Goal: Task Accomplishment & Management: Use online tool/utility

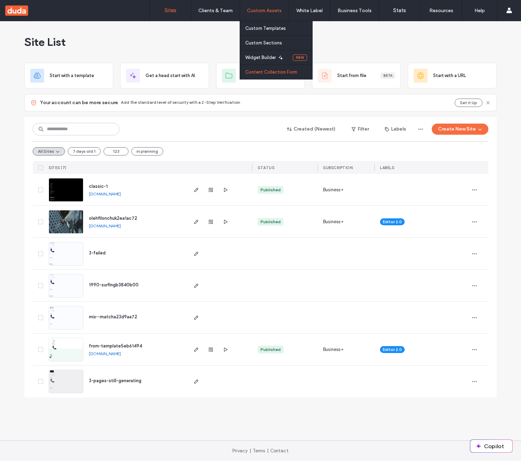
click at [277, 68] on link "Content Collection Form" at bounding box center [278, 72] width 67 height 14
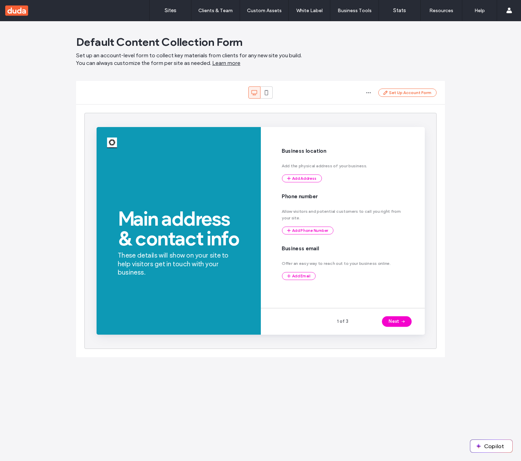
click at [226, 62] on link "Learn more" at bounding box center [226, 63] width 28 height 8
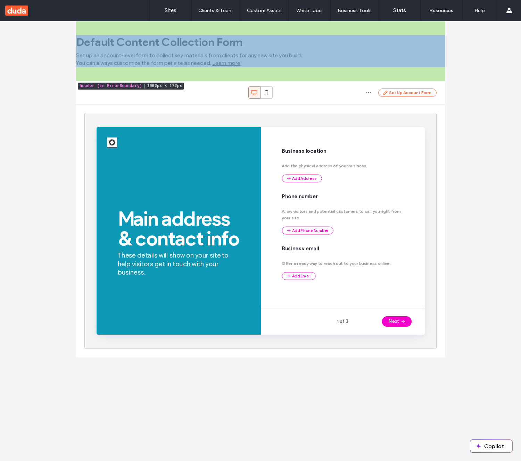
click at [331, 51] on header "Default Content Collection Form Set up an account-level form to collect key mat…" at bounding box center [260, 51] width 369 height 60
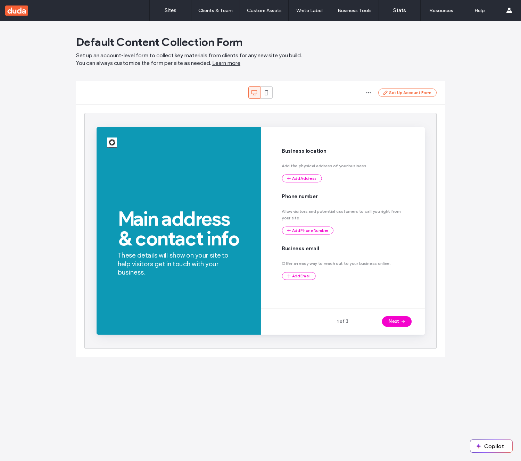
click at [236, 62] on link "Learn more" at bounding box center [226, 63] width 28 height 8
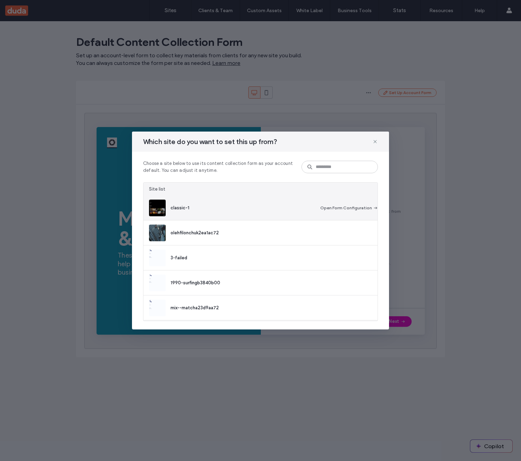
click at [251, 201] on div "classic-1" at bounding box center [237, 208] width 177 height 17
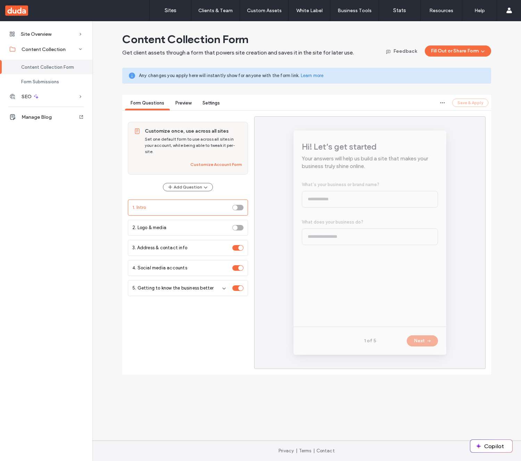
click at [179, 103] on span "Preview" at bounding box center [183, 102] width 16 height 5
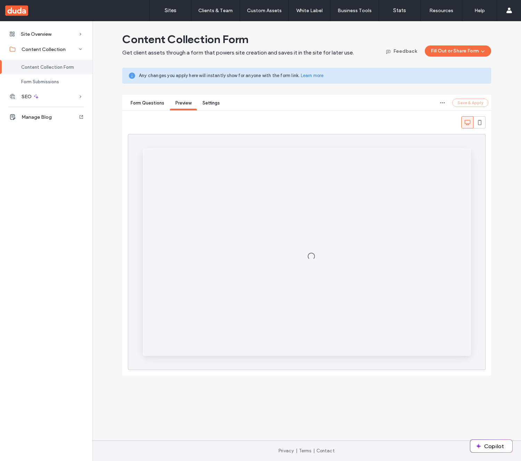
click at [156, 102] on span "Form Questions" at bounding box center [148, 102] width 34 height 5
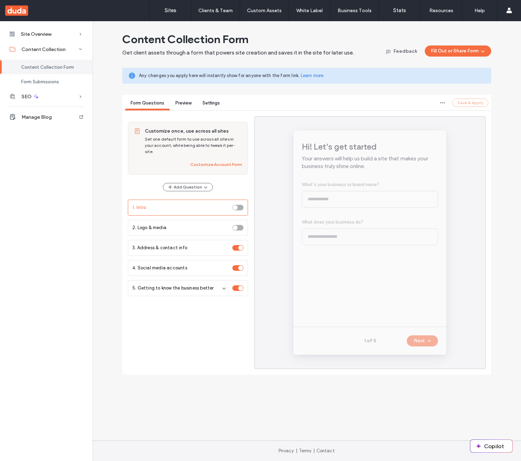
click at [181, 103] on span "Preview" at bounding box center [183, 102] width 16 height 5
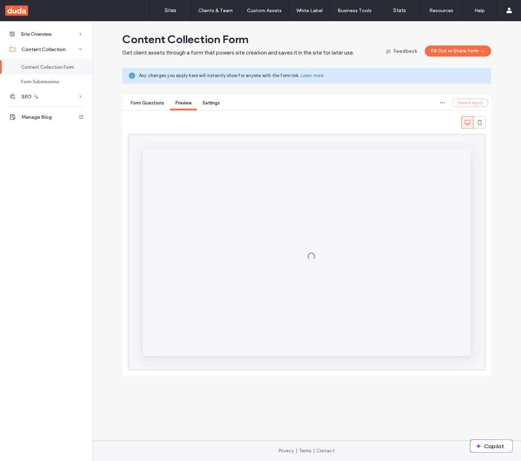
click at [155, 101] on span "Form Questions" at bounding box center [148, 102] width 34 height 5
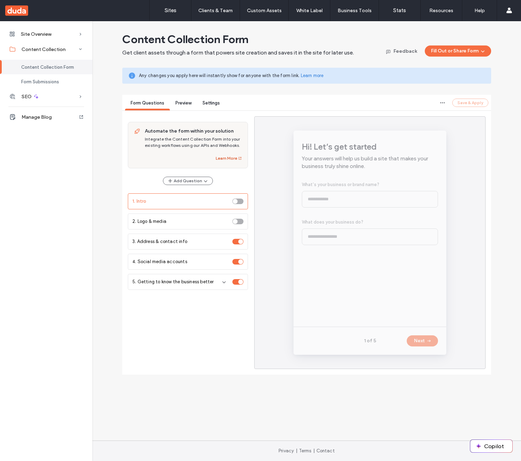
click at [228, 159] on button "Learn More" at bounding box center [229, 158] width 26 height 8
click at [172, 17] on link "Sites" at bounding box center [170, 10] width 41 height 21
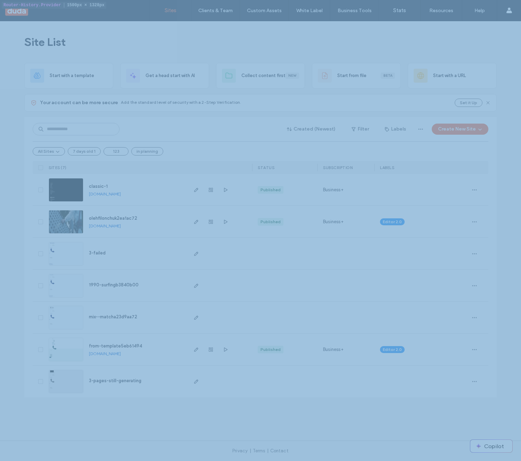
click at [114, 218] on span "olehfilonchuk2ea1ac72" at bounding box center [113, 218] width 48 height 5
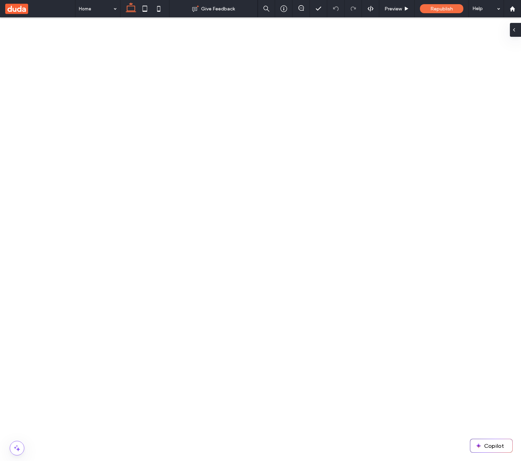
click at [518, 29] on div at bounding box center [515, 30] width 11 height 14
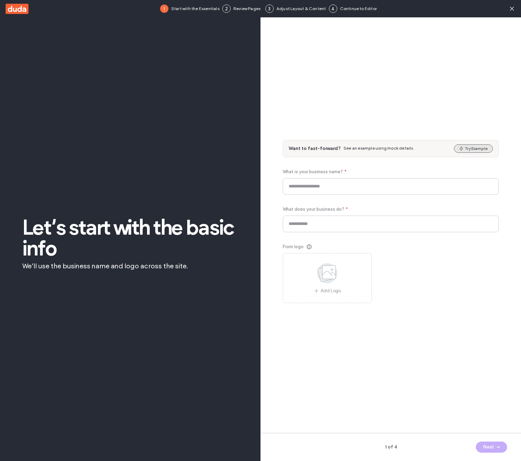
click at [473, 148] on button "Try Example" at bounding box center [473, 148] width 39 height 8
type input "**********"
type input "******"
click at [513, 8] on icon at bounding box center [511, 8] width 7 height 7
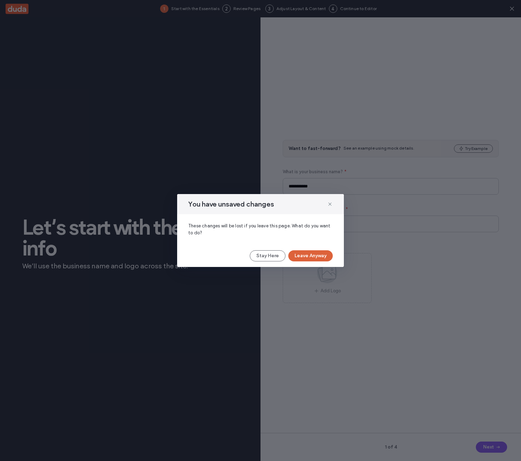
click at [314, 254] on button "Leave Anyway" at bounding box center [310, 255] width 44 height 11
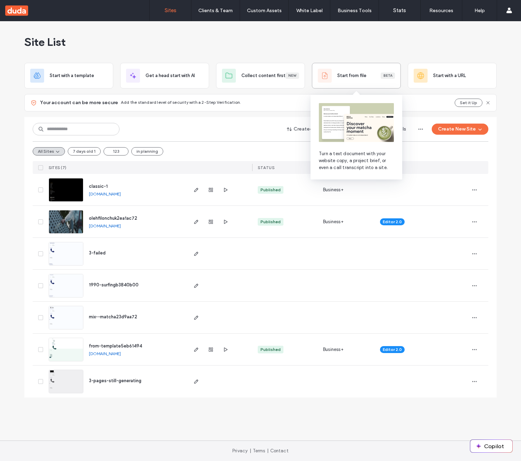
click at [366, 81] on div "Start from file Beta" at bounding box center [356, 76] width 89 height 26
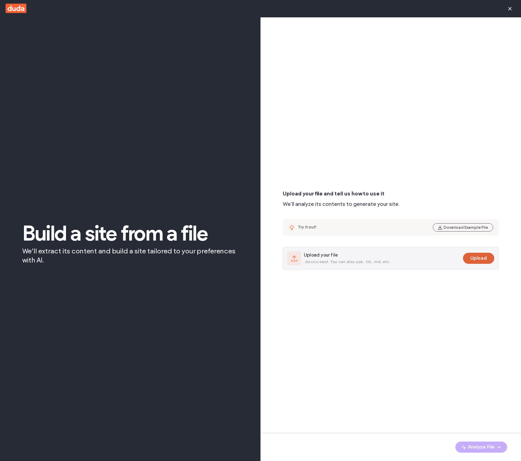
click at [483, 257] on button "Upload" at bounding box center [478, 258] width 31 height 11
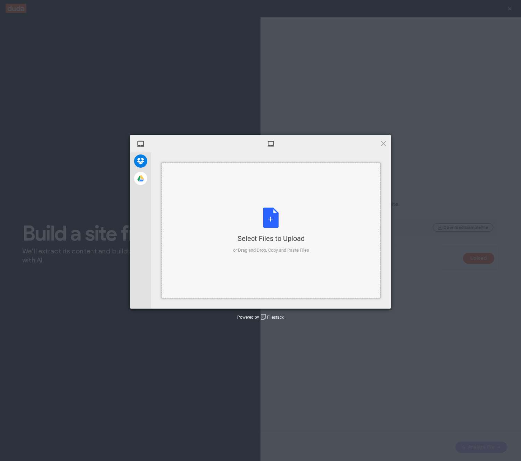
click at [290, 220] on div "Select Files to Upload or Drag and Drop, Copy and Paste Files" at bounding box center [271, 231] width 76 height 46
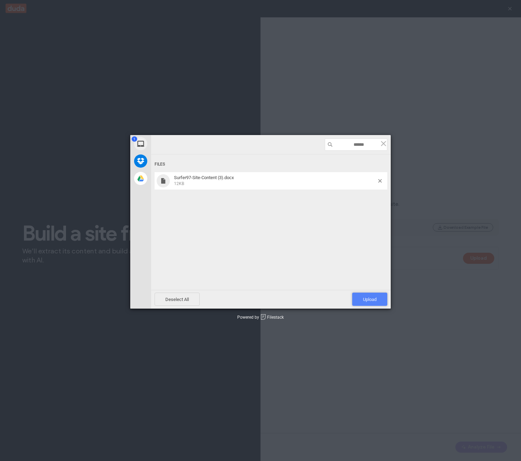
click at [376, 297] on span "Upload 1" at bounding box center [370, 299] width 14 height 5
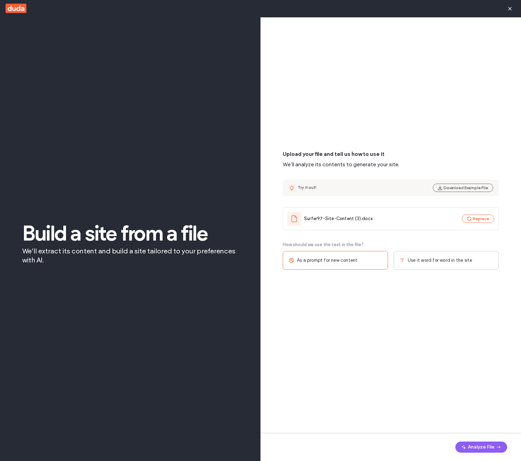
click at [446, 261] on span "Use it word for word in the site" at bounding box center [440, 260] width 64 height 7
click at [434, 302] on div "Single page" at bounding box center [445, 300] width 105 height 19
click at [496, 446] on icon "button" at bounding box center [499, 447] width 6 height 6
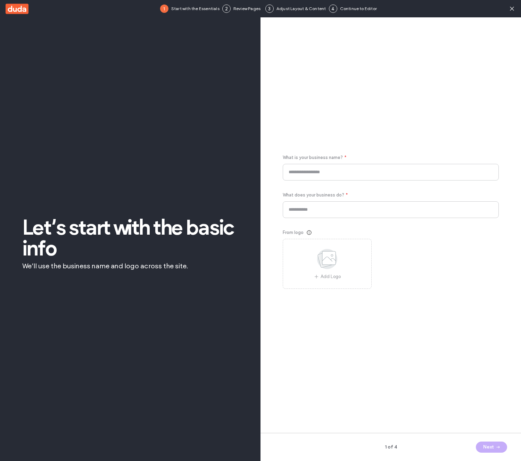
type input "********"
type input "**********"
click at [498, 442] on span "button" at bounding box center [497, 447] width 7 height 10
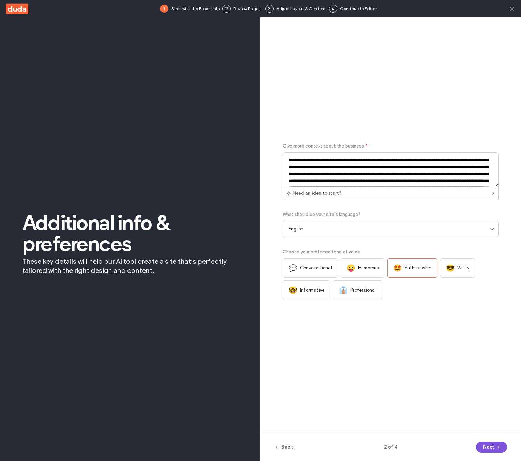
click at [497, 444] on span "button" at bounding box center [497, 447] width 7 height 10
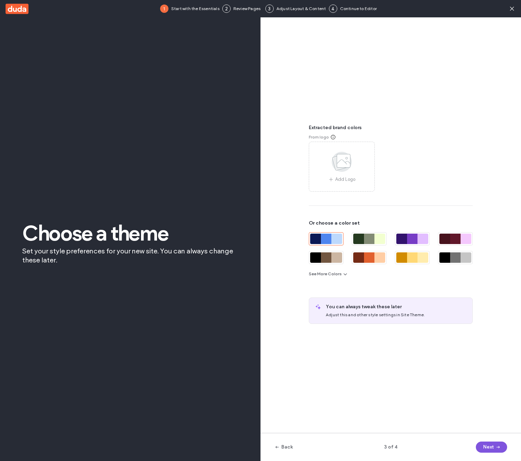
click at [485, 443] on button "Next" at bounding box center [491, 447] width 31 height 11
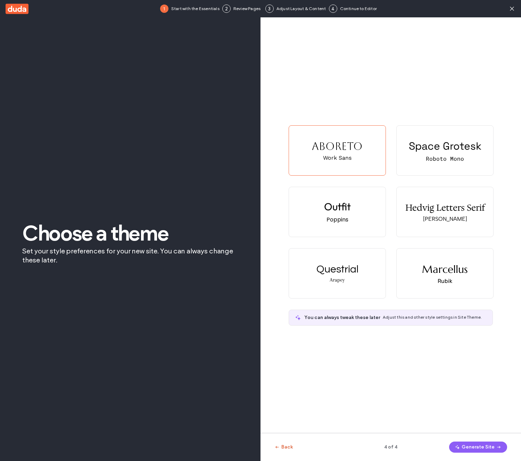
click at [286, 444] on button "Back" at bounding box center [283, 447] width 18 height 11
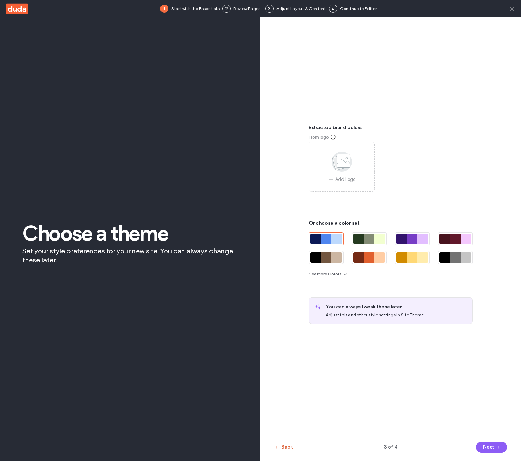
click at [285, 444] on button "Back" at bounding box center [283, 447] width 18 height 11
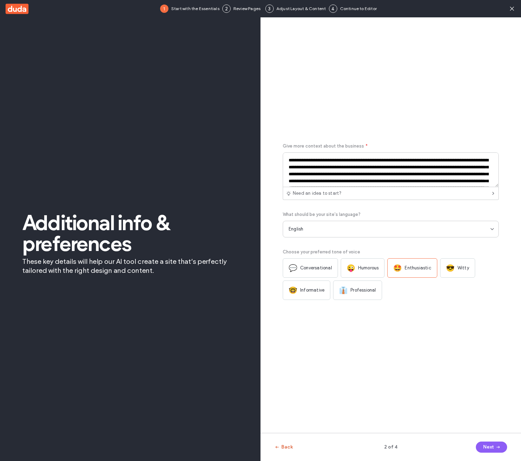
click at [285, 444] on button "Back" at bounding box center [283, 447] width 18 height 11
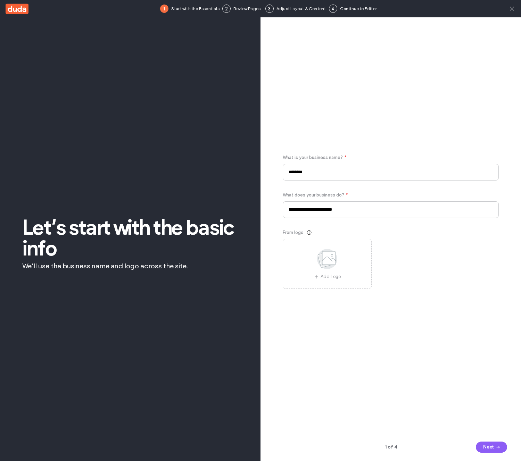
click at [509, 9] on icon at bounding box center [511, 8] width 7 height 7
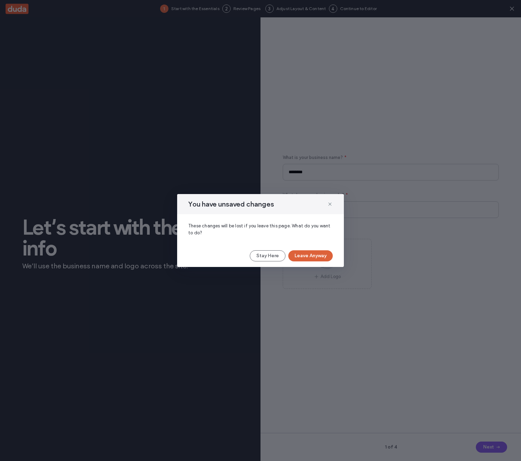
click at [323, 256] on button "Leave Anyway" at bounding box center [310, 255] width 44 height 11
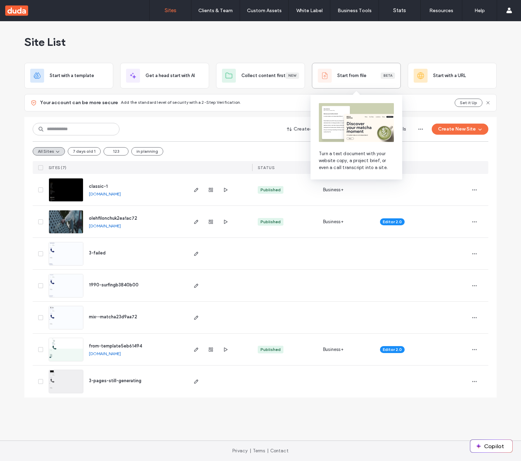
click at [367, 76] on div "Start from file Beta" at bounding box center [366, 75] width 58 height 7
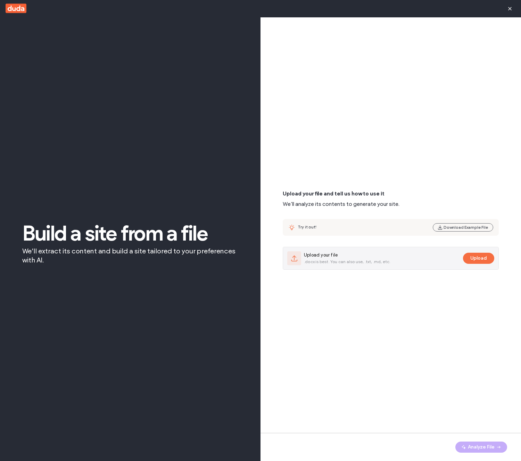
click at [430, 258] on div "Upload your file .docx is best. You can also use, .txt, .md, etc." at bounding box center [373, 258] width 173 height 14
click at [472, 257] on button "Upload" at bounding box center [478, 258] width 31 height 11
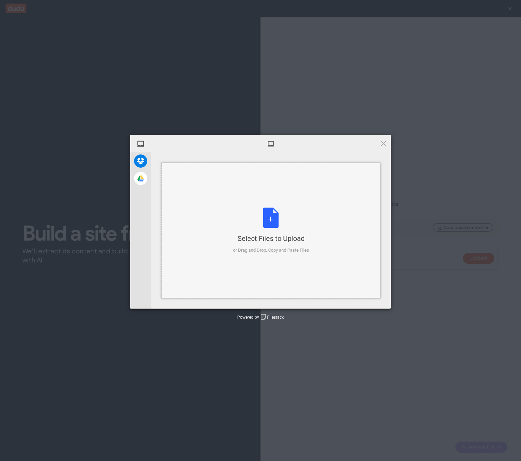
click at [285, 212] on div "Select Files to Upload or Drag and Drop, Copy and Paste Files" at bounding box center [271, 231] width 76 height 46
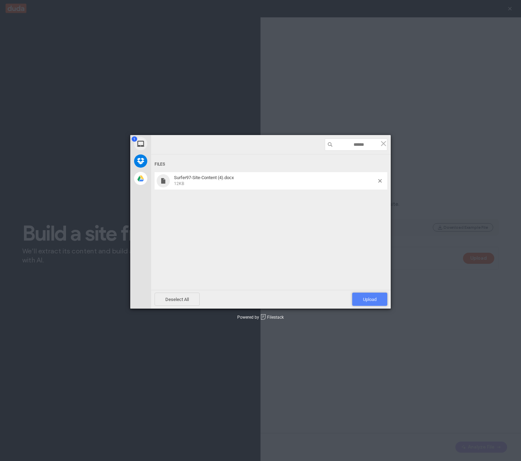
click at [358, 302] on span "Upload 1" at bounding box center [369, 299] width 35 height 13
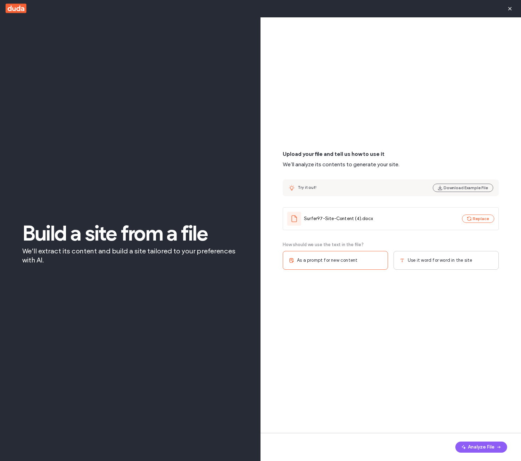
click at [421, 265] on div "Use it word for word in the site" at bounding box center [445, 260] width 105 height 19
click at [415, 301] on span "Single page" at bounding box center [420, 300] width 25 height 7
click at [451, 348] on div "Upload your file and tell us how to use it We’ll analyze its contents to genera…" at bounding box center [391, 229] width 216 height 397
click at [379, 305] on div "Multi-page" at bounding box center [335, 300] width 105 height 19
click at [414, 304] on div "Single page" at bounding box center [445, 300] width 105 height 19
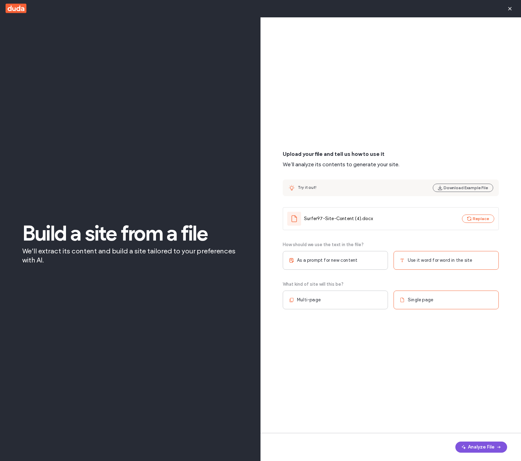
click at [475, 448] on button "Analyze File" at bounding box center [481, 447] width 52 height 11
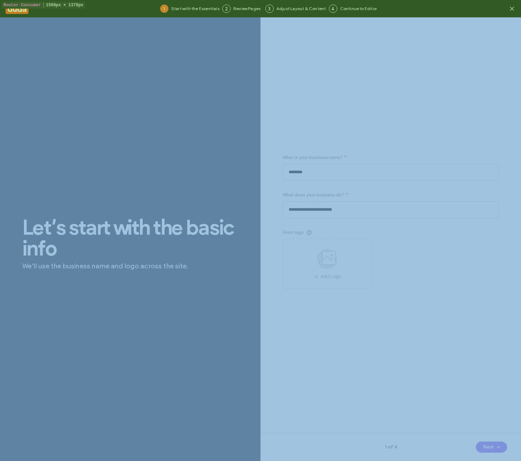
click at [441, 71] on div "**********" at bounding box center [391, 229] width 216 height 397
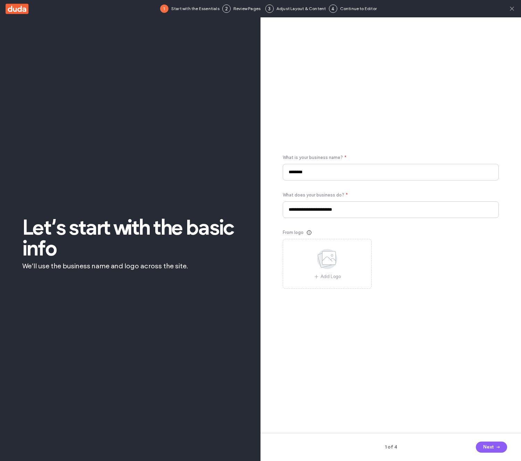
click at [511, 6] on icon at bounding box center [511, 8] width 7 height 7
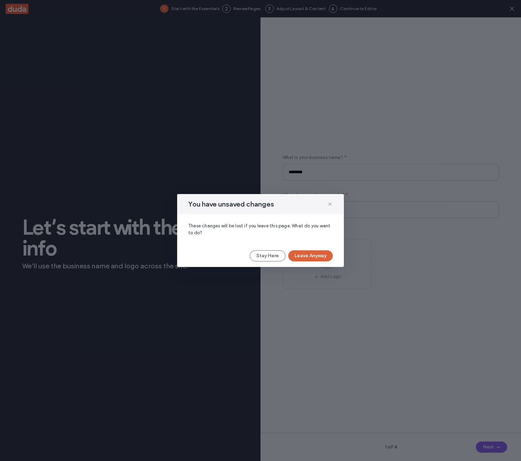
click at [311, 259] on button "Leave Anyway" at bounding box center [310, 255] width 44 height 11
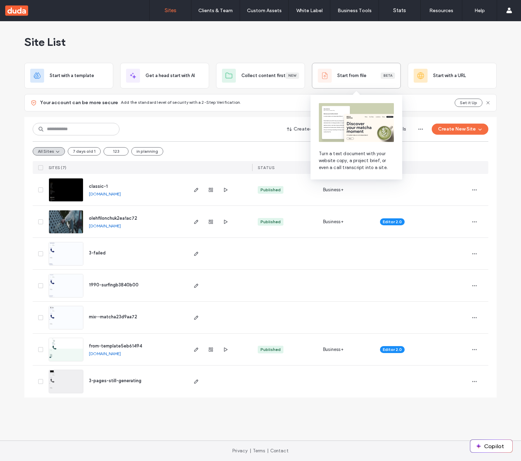
click at [391, 76] on div "Beta" at bounding box center [388, 76] width 14 height 6
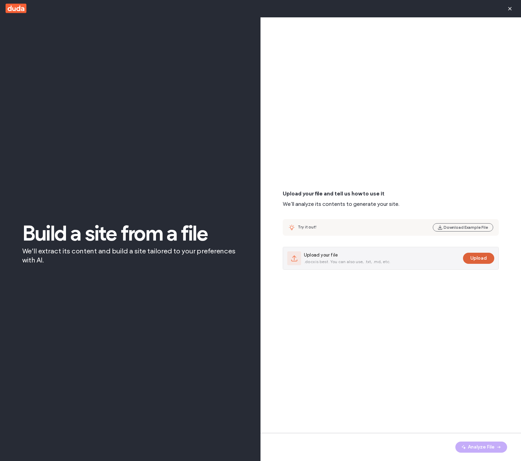
click at [476, 258] on button "Upload" at bounding box center [478, 258] width 31 height 11
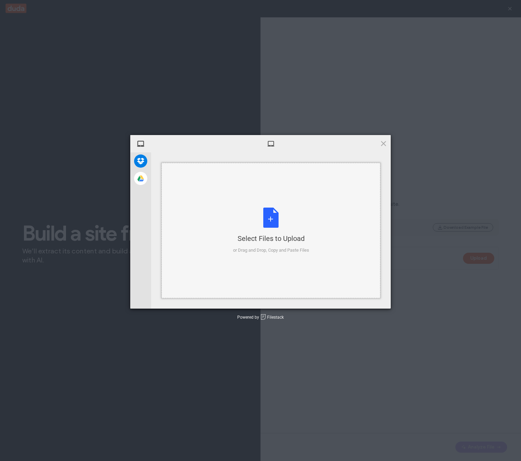
click at [306, 233] on div "Select Files to Upload or Drag and Drop, Copy and Paste Files" at bounding box center [271, 231] width 76 height 46
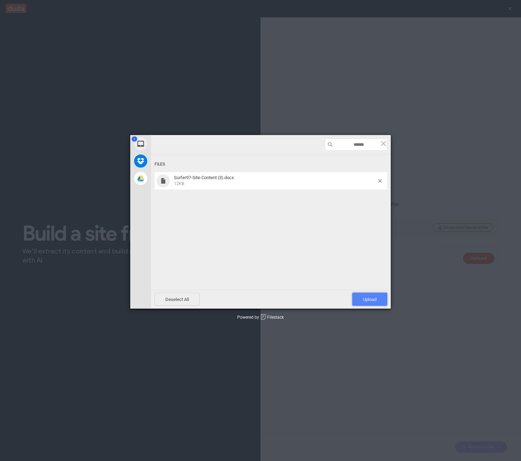
click at [366, 300] on span "Upload 1" at bounding box center [370, 299] width 14 height 5
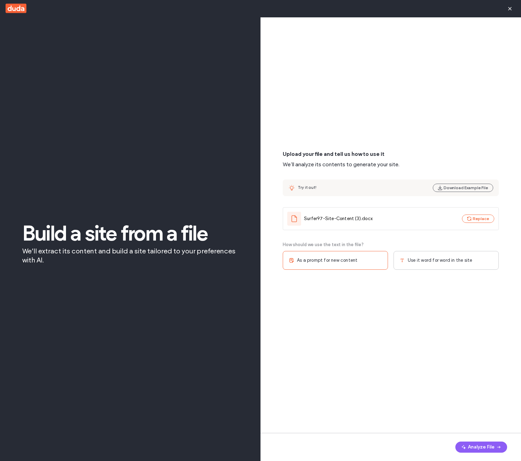
click at [408, 258] on span "Use it word for word in the site" at bounding box center [440, 260] width 64 height 7
click button "Analyze File"
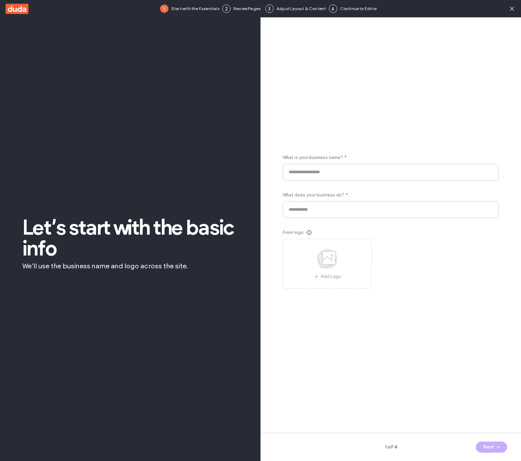
type input "********"
type input "**********"
